Goal: Complete application form: Complete application form

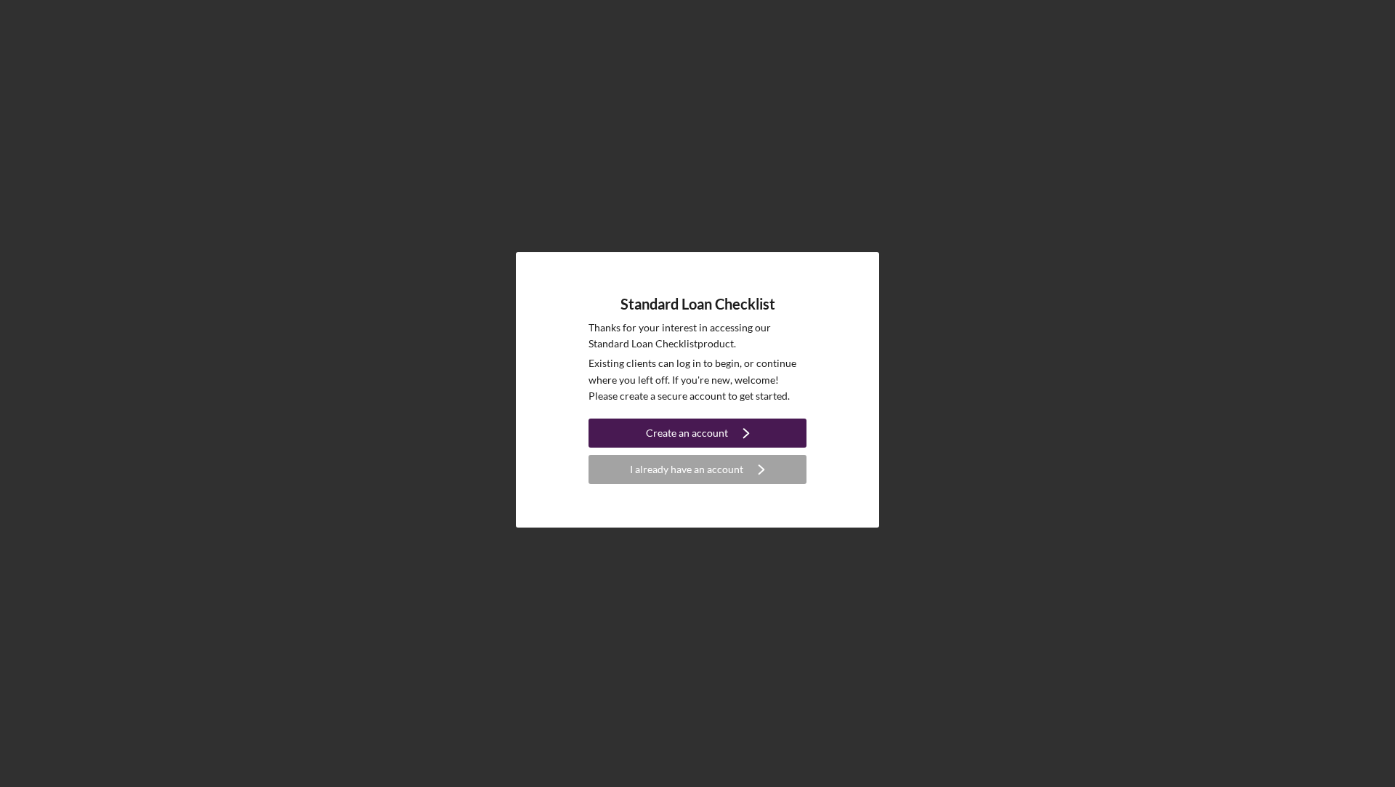
click at [693, 430] on div "Create an account" at bounding box center [687, 433] width 82 height 29
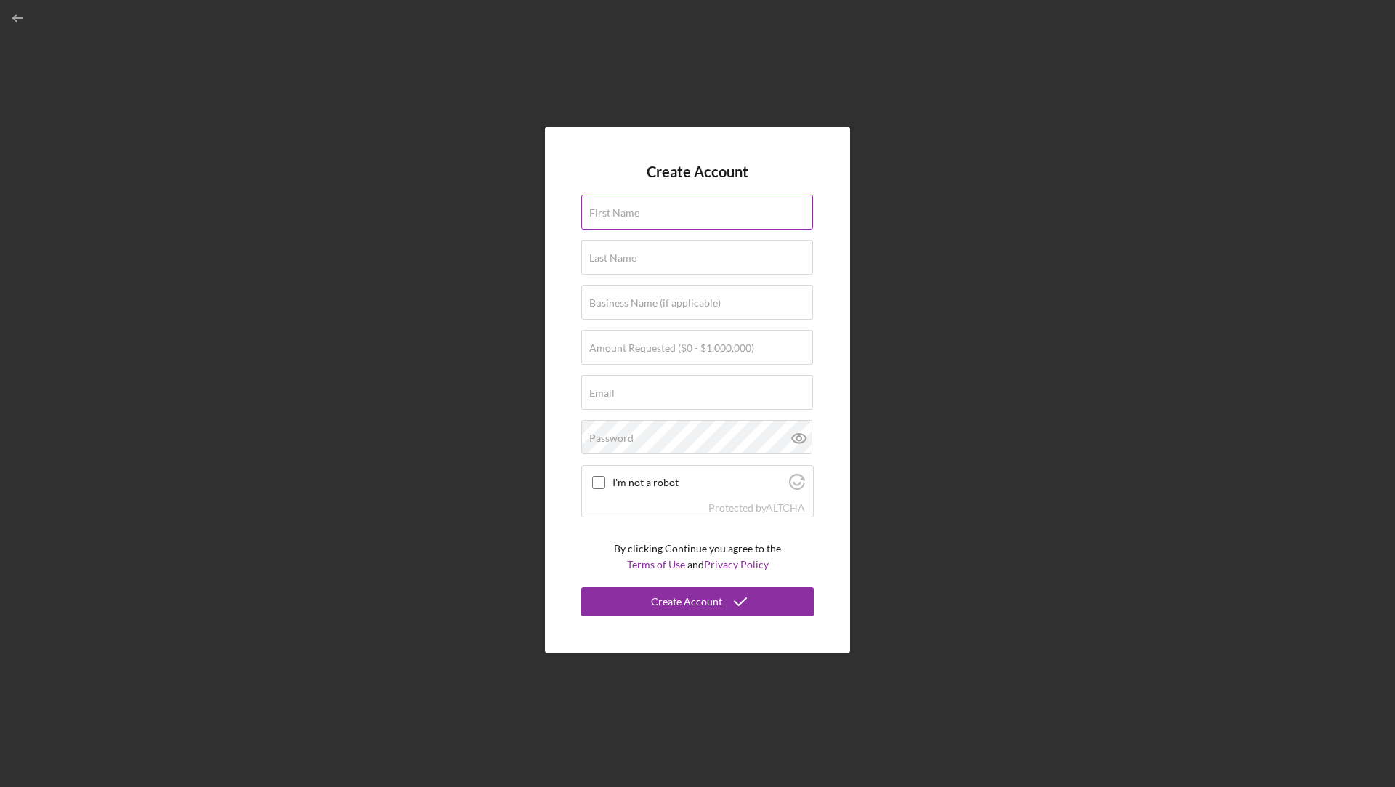
click at [629, 207] on label "First Name" at bounding box center [614, 213] width 50 height 12
click at [629, 207] on input "First Name" at bounding box center [697, 212] width 232 height 35
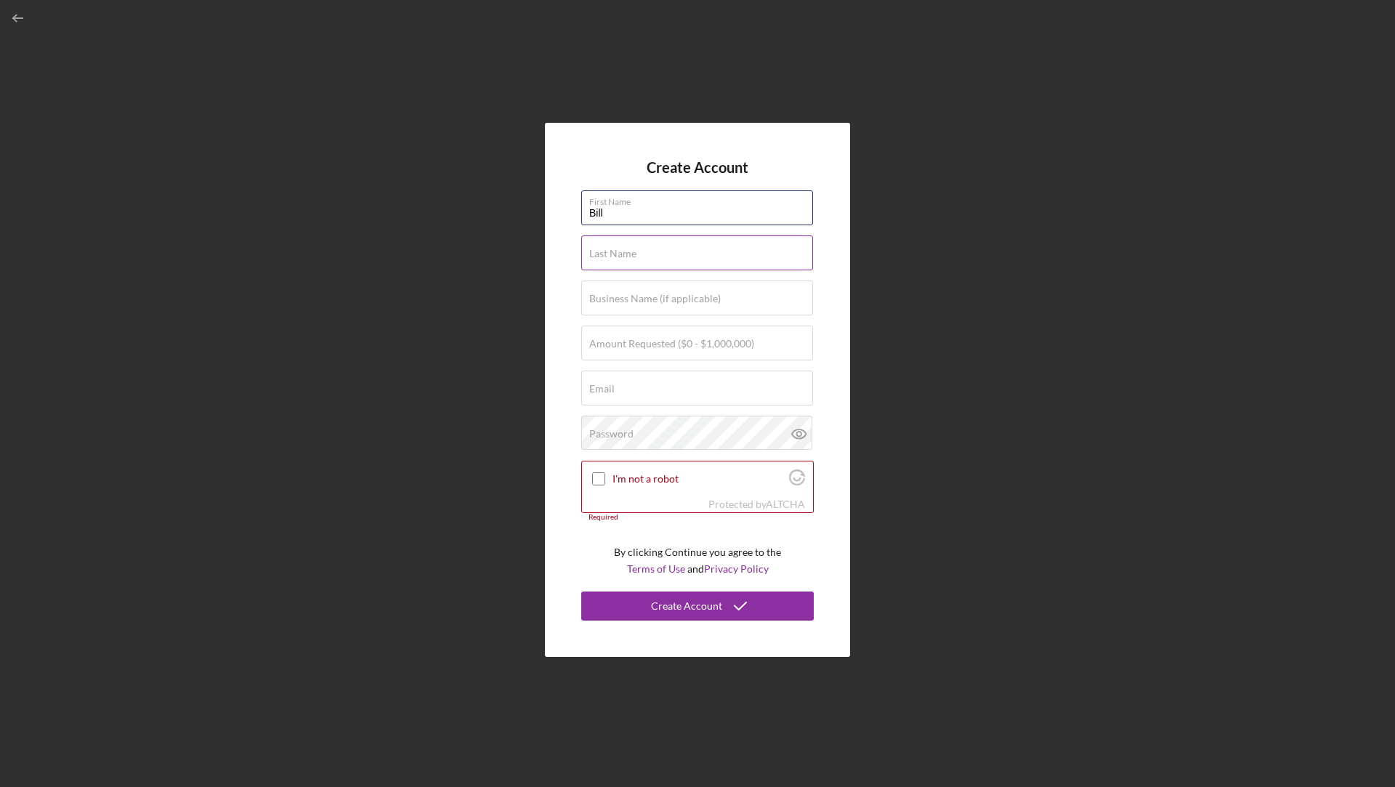
type input "Bill"
click at [617, 243] on div "Last Name Required" at bounding box center [697, 253] width 233 height 36
type input "S"
type input "[PERSON_NAME]"
click at [624, 336] on div "Amount Requested ($0 - $1,000,000)" at bounding box center [697, 344] width 233 height 36
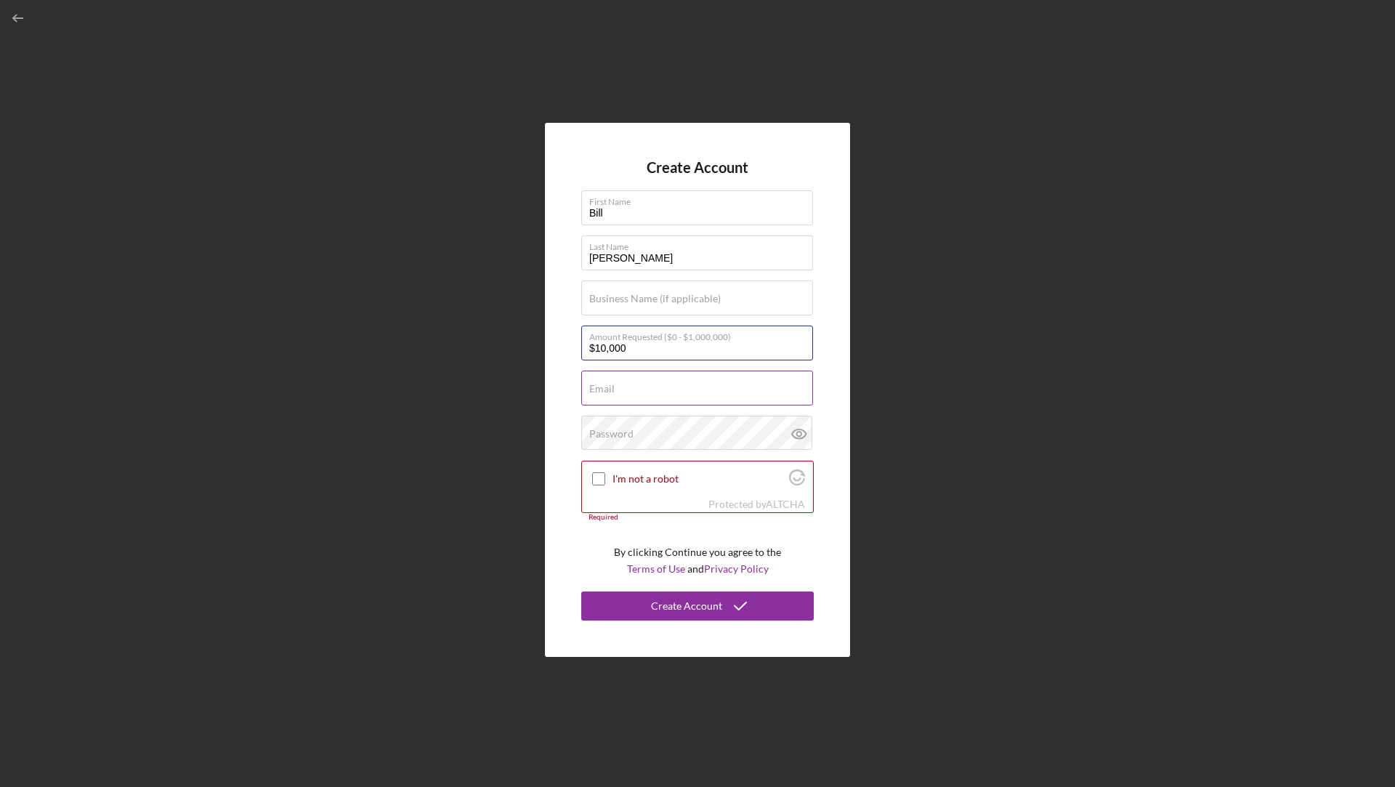
type input "$10,000"
click at [624, 390] on input "Email" at bounding box center [697, 388] width 232 height 35
click at [631, 392] on input "[EMAIL_ADDRESS][DOMAIN_NAME]" at bounding box center [697, 388] width 232 height 35
type input "[EMAIL_ADDRESS][DOMAIN_NAME]"
click at [670, 420] on div "Password Icon/icon-validation-no At least 12 characters Icon/icon-validation-no…" at bounding box center [697, 434] width 233 height 36
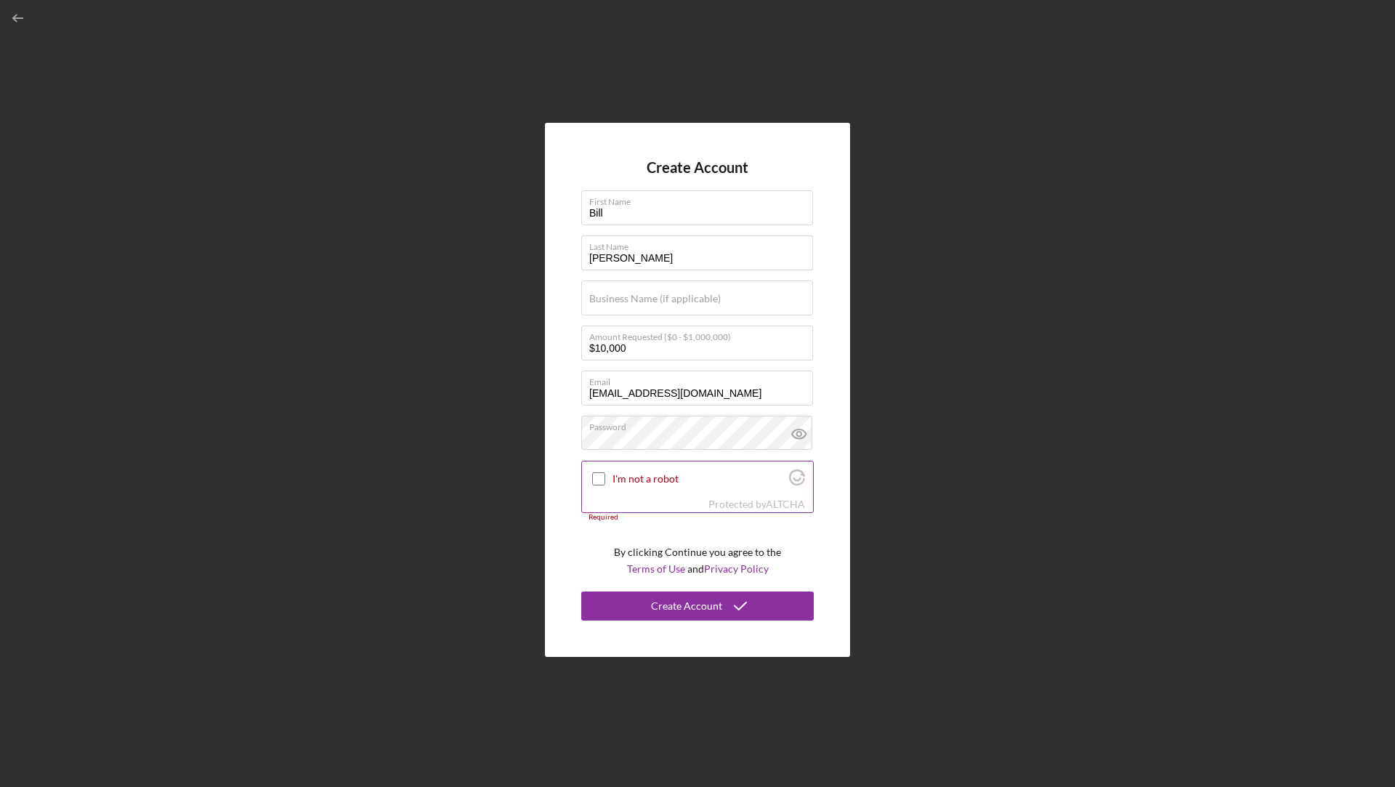
click at [601, 479] on input "I'm not a robot" at bounding box center [598, 478] width 13 height 13
checkbox input "true"
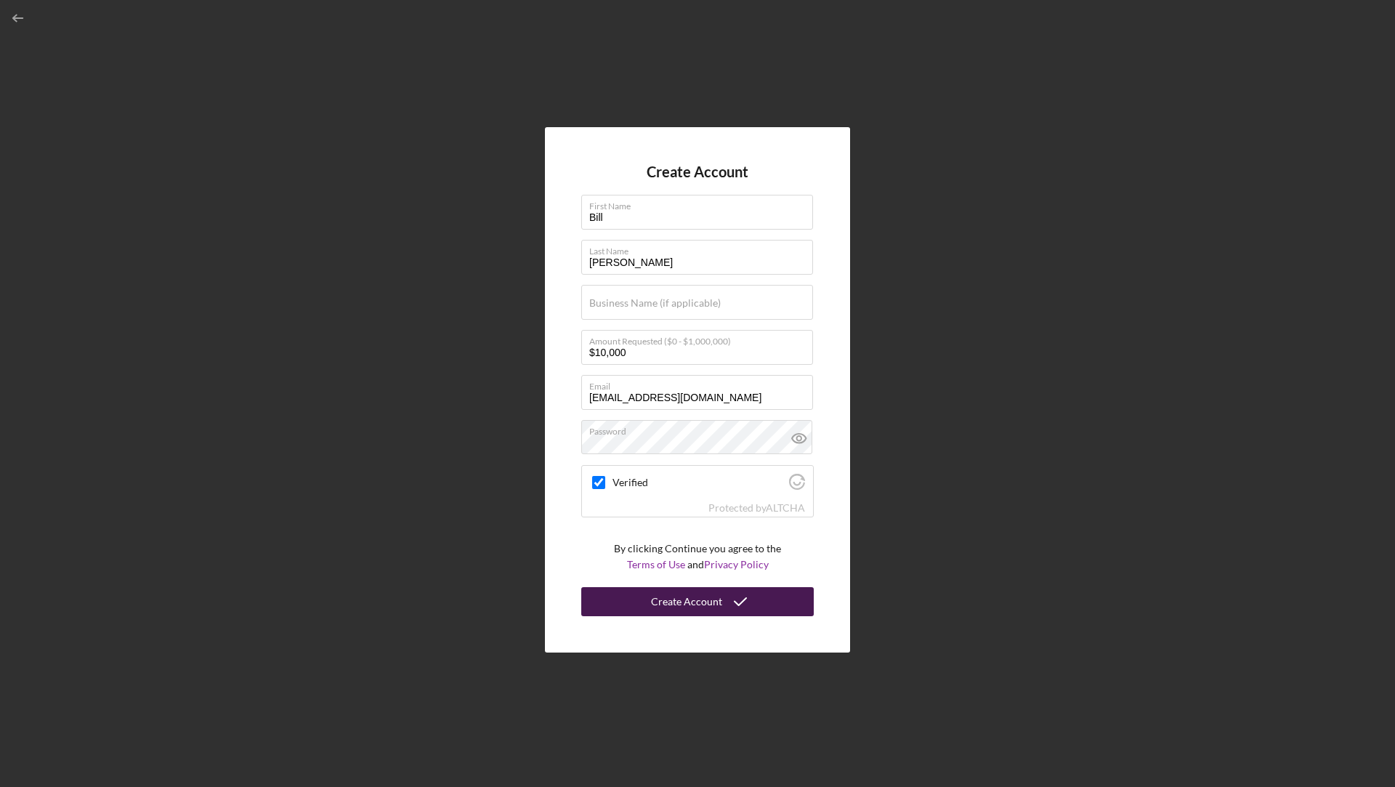
click at [690, 598] on div "Create Account" at bounding box center [686, 601] width 71 height 29
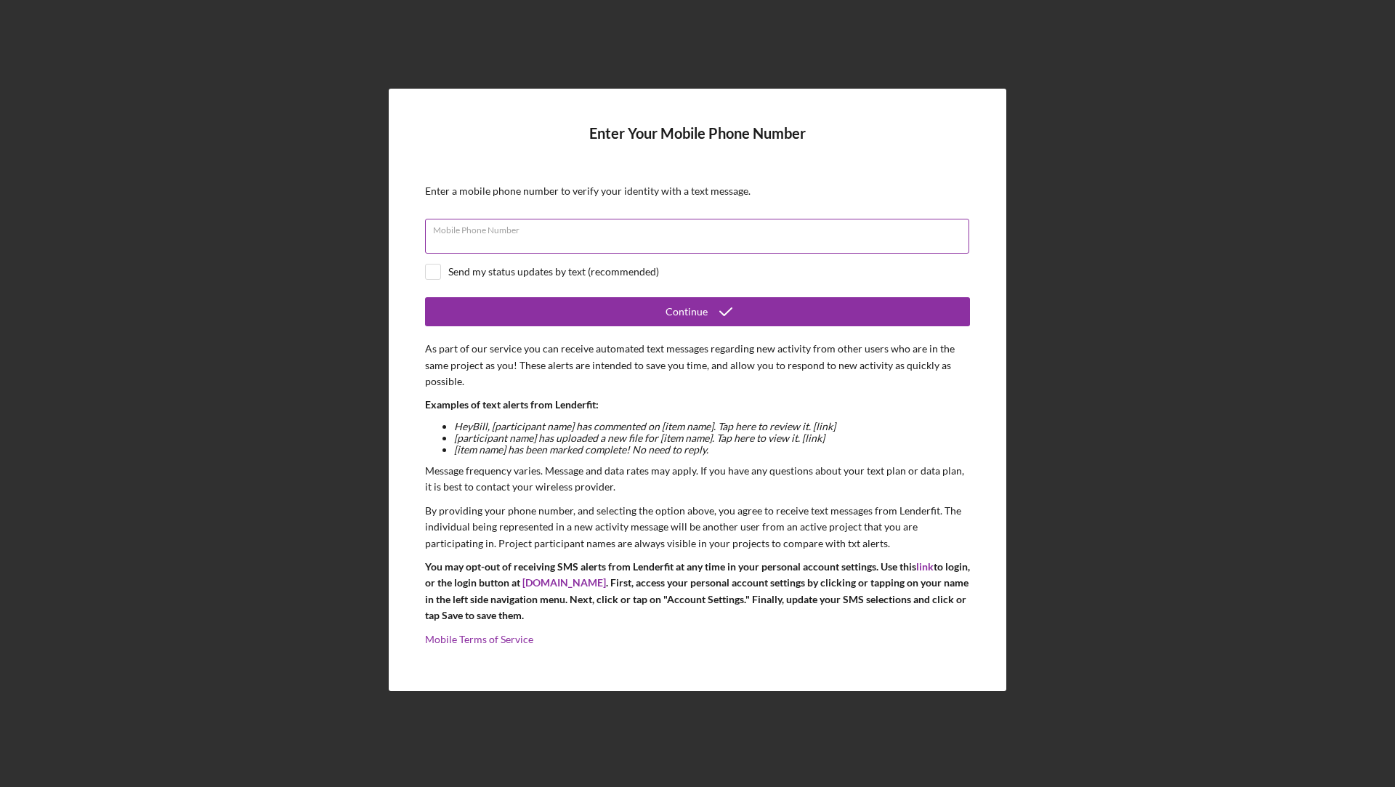
click at [594, 235] on div "Mobile Phone Number" at bounding box center [697, 237] width 545 height 36
type input "[PHONE_NUMBER]"
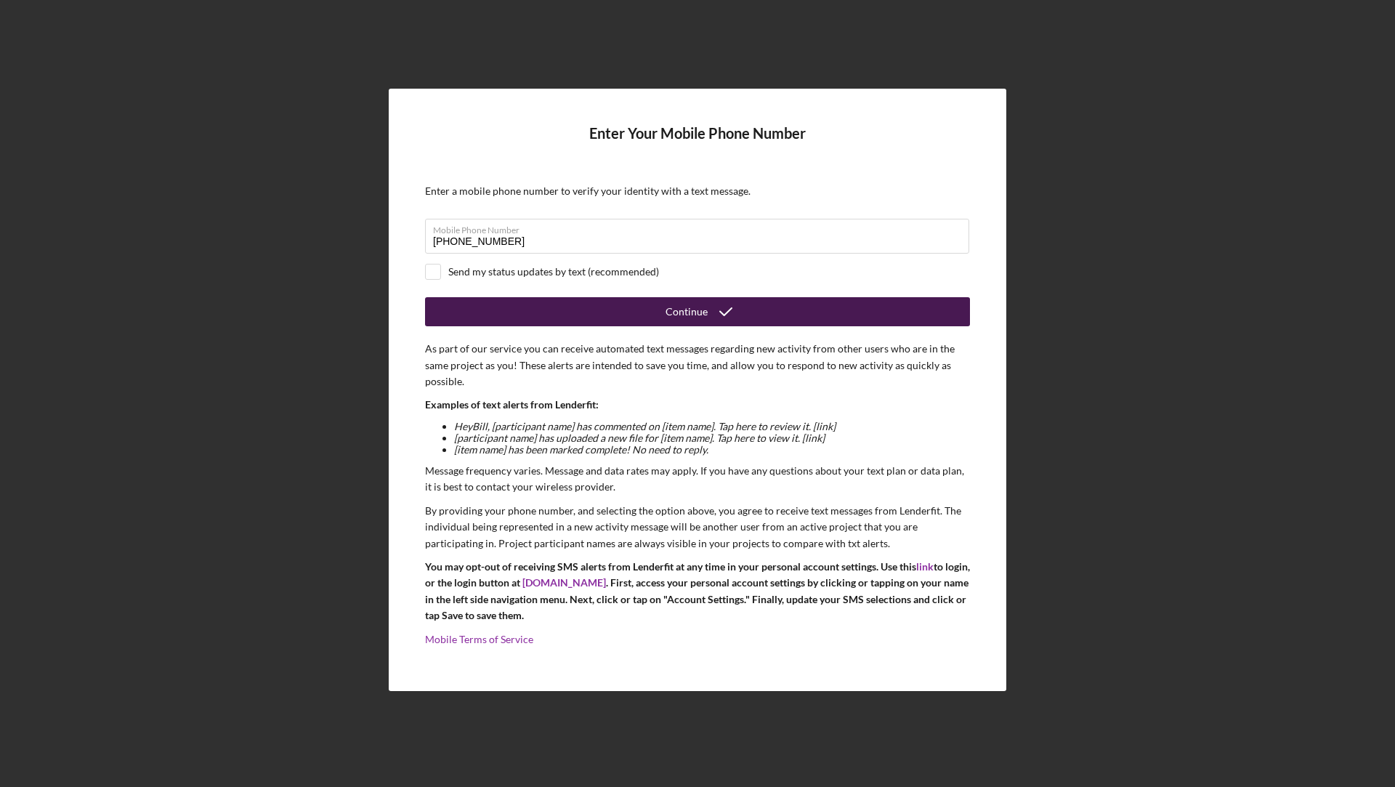
click at [646, 307] on button "Continue" at bounding box center [697, 311] width 545 height 29
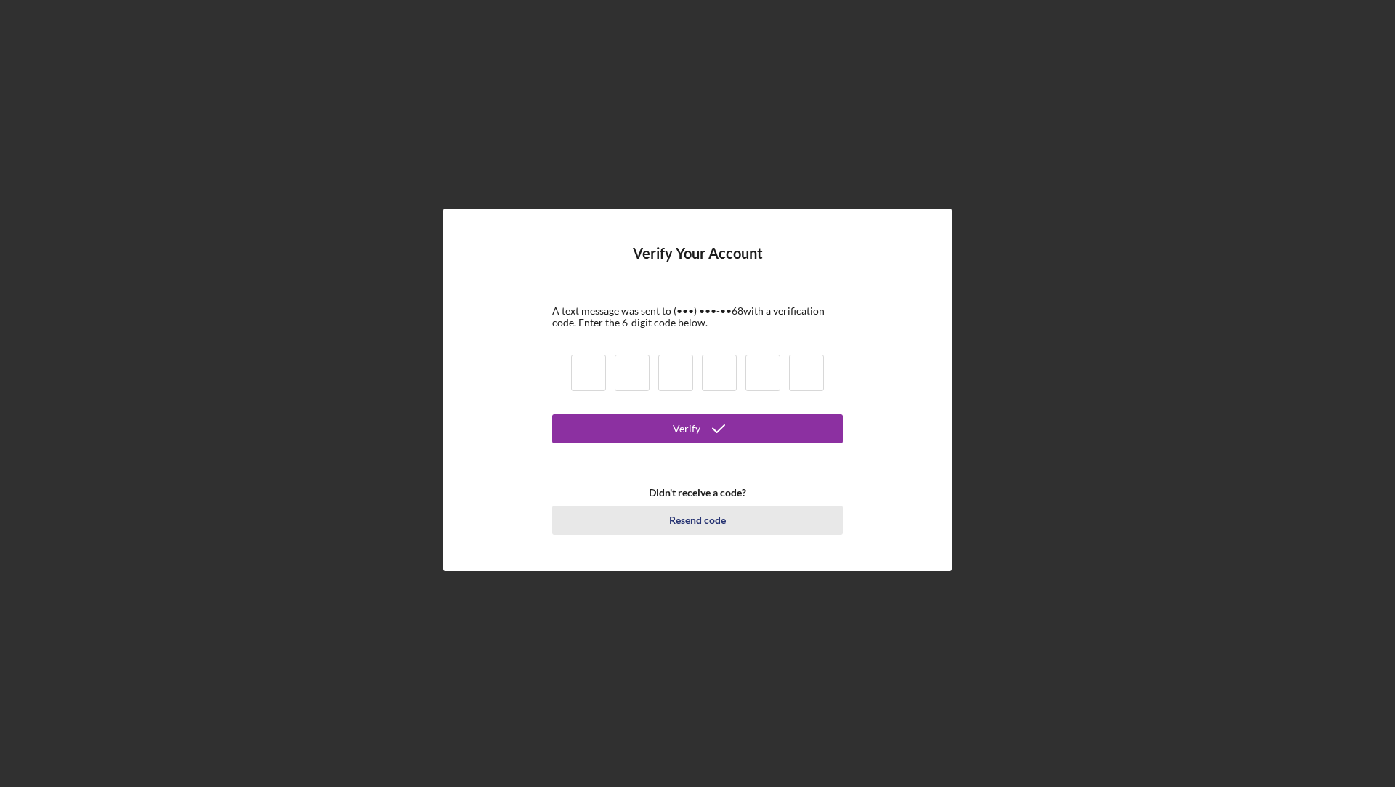
click at [703, 519] on div "Resend code" at bounding box center [697, 520] width 57 height 29
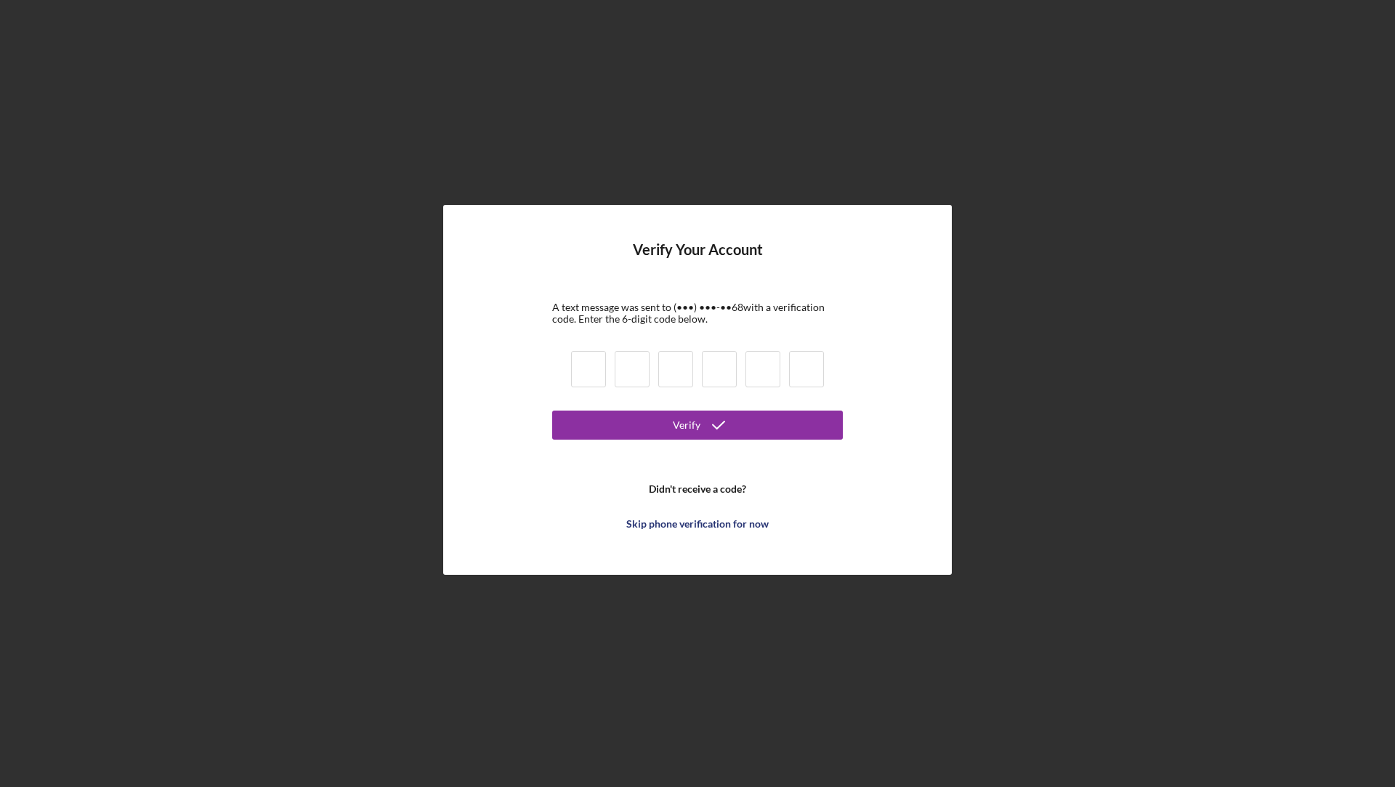
click at [703, 519] on div "Skip phone verification for now" at bounding box center [697, 523] width 142 height 29
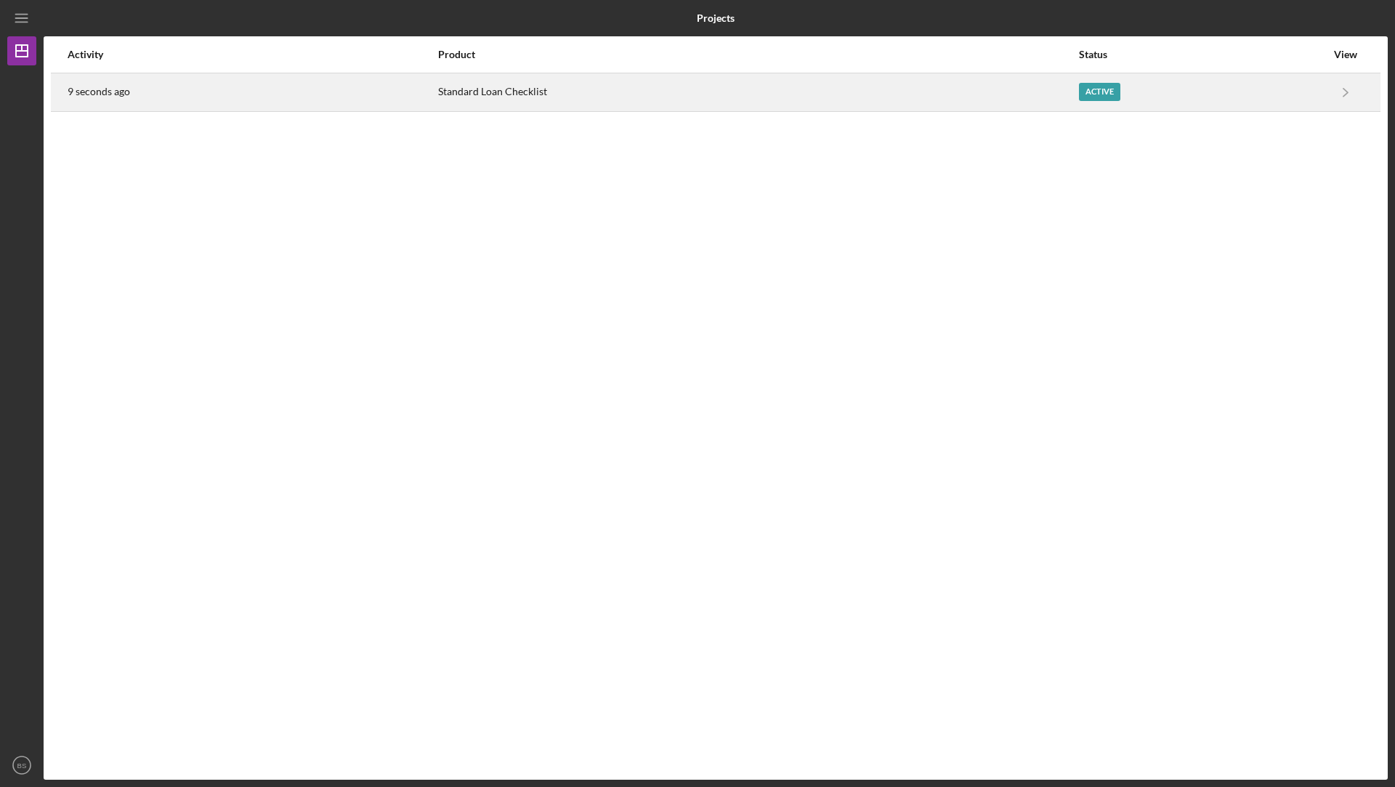
click at [471, 102] on div "Standard Loan Checklist" at bounding box center [757, 92] width 639 height 36
